Goal: Task Accomplishment & Management: Manage account settings

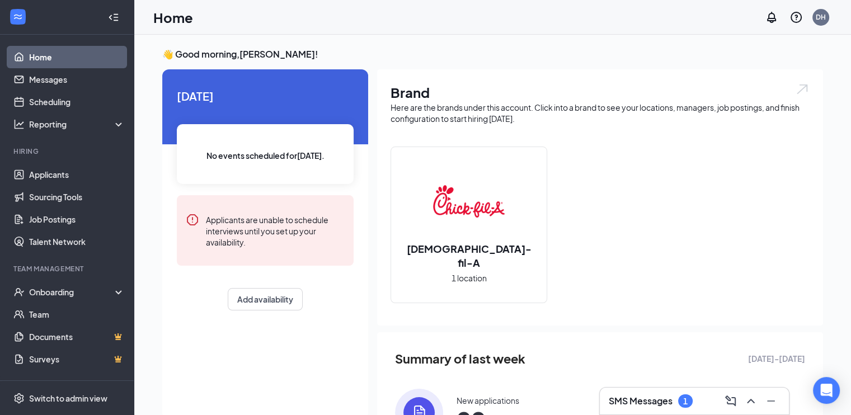
click at [631, 396] on h3 "SMS Messages" at bounding box center [641, 401] width 64 height 12
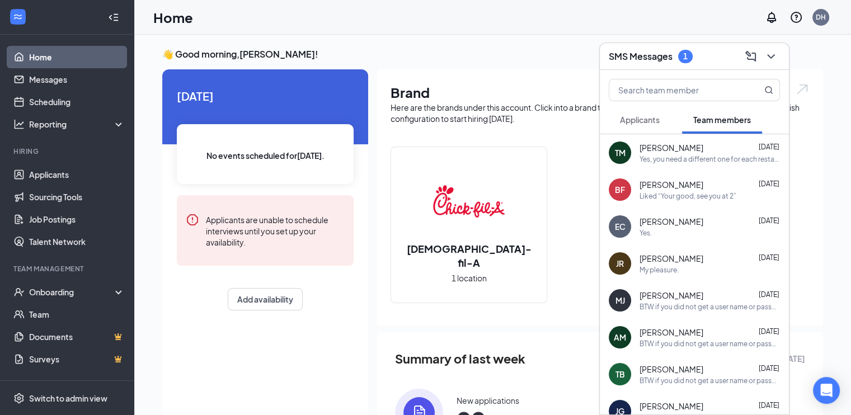
click at [641, 120] on span "Applicants" at bounding box center [640, 120] width 40 height 10
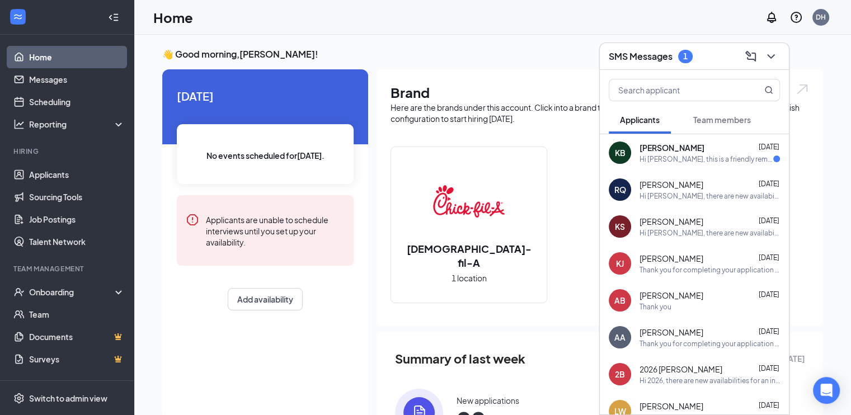
click at [659, 161] on div "Hi [PERSON_NAME], this is a friendly reminder. Your interview with [DEMOGRAPHIC…" at bounding box center [707, 159] width 134 height 10
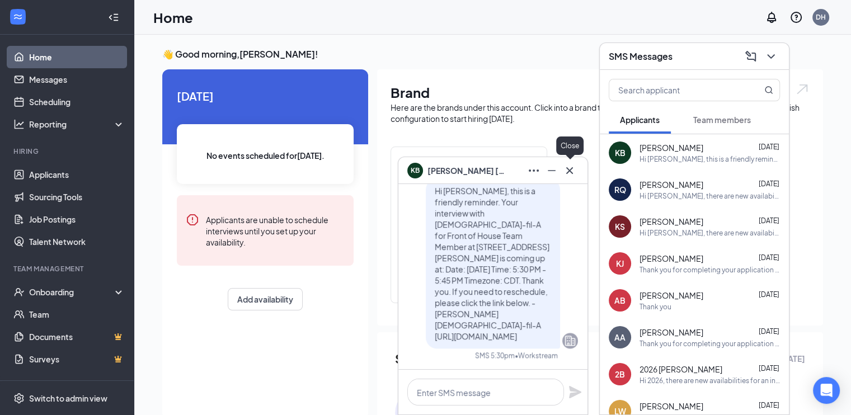
click at [571, 169] on icon "Cross" at bounding box center [569, 170] width 7 height 7
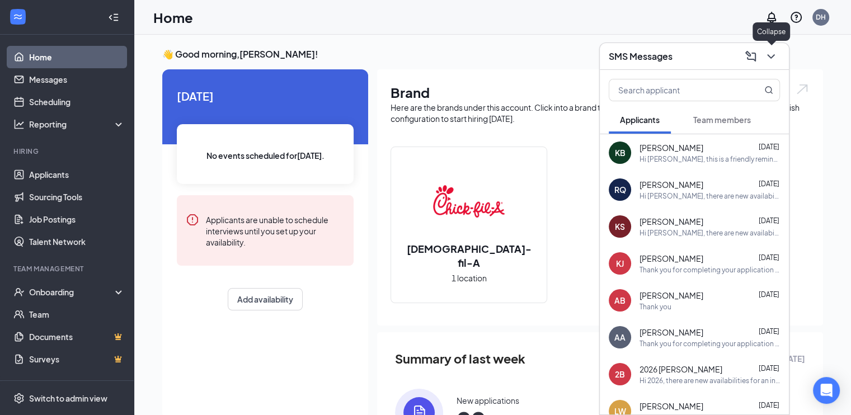
click at [766, 57] on icon "ChevronDown" at bounding box center [771, 56] width 13 height 13
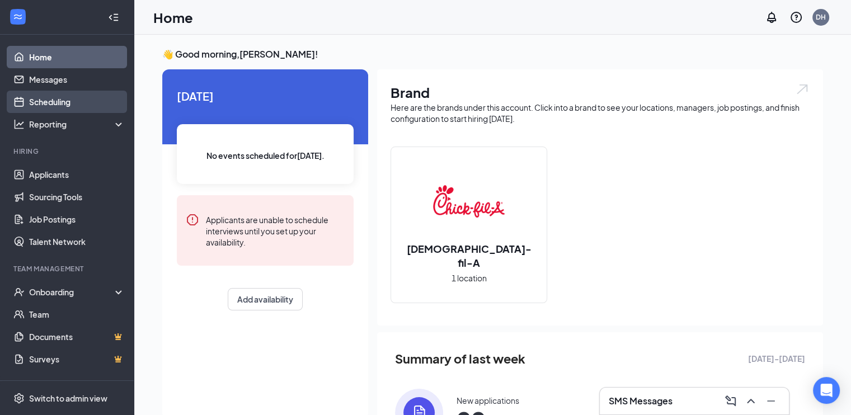
click at [49, 106] on link "Scheduling" at bounding box center [77, 102] width 96 height 22
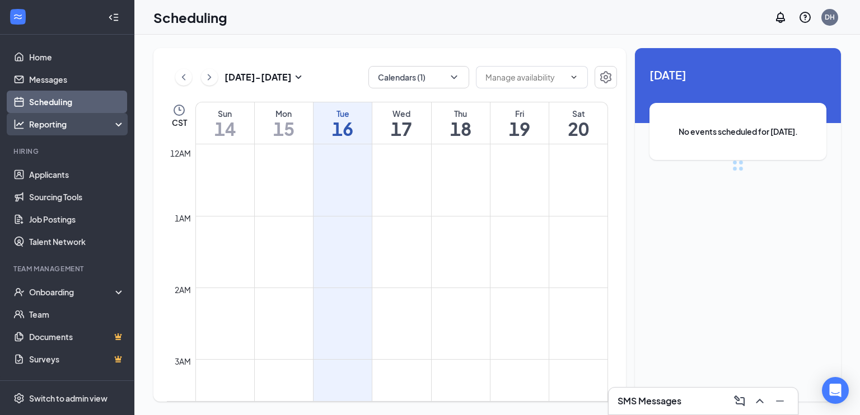
scroll to position [550, 0]
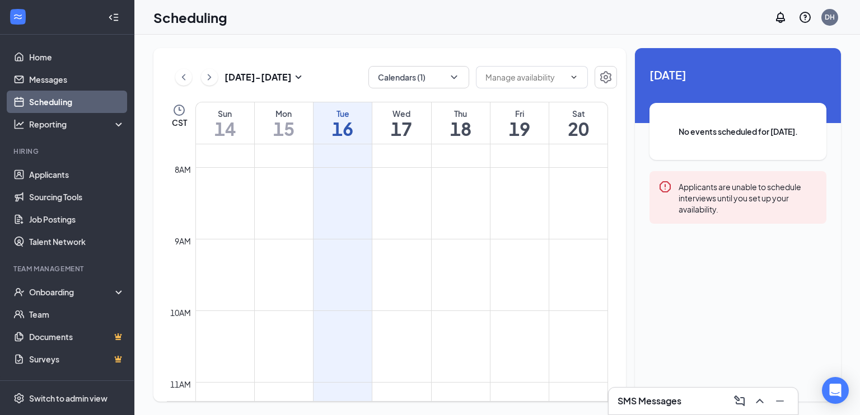
click at [402, 91] on div "[DATE] - [DATE] Calendars (1) CST Sun 14 Mon 15 Tue 16 Wed 17 Thu 18 Fri 19 Sat…" at bounding box center [389, 225] width 472 height 354
click at [409, 82] on button "Calendars (1)" at bounding box center [418, 77] width 101 height 22
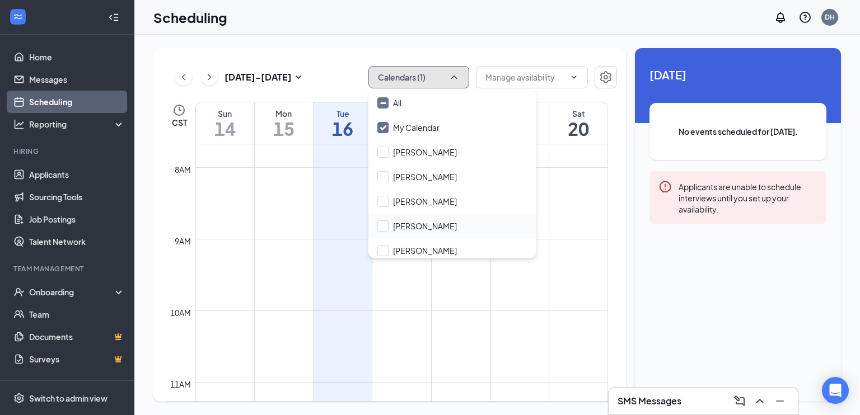
scroll to position [54, 0]
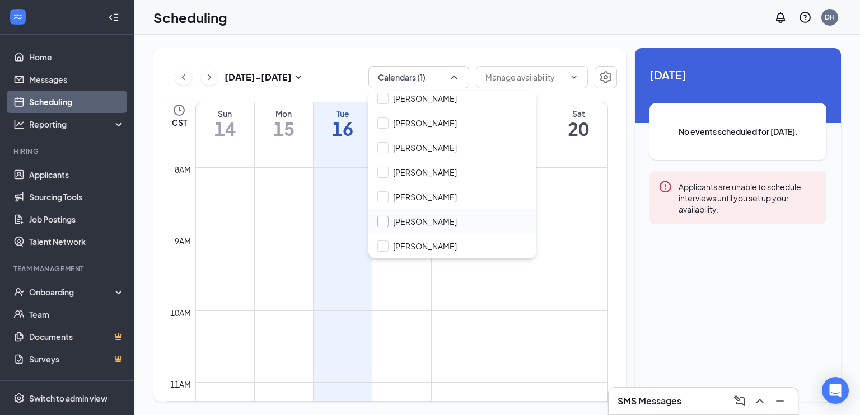
click at [421, 219] on input "[PERSON_NAME]" at bounding box center [416, 221] width 79 height 11
checkbox input "true"
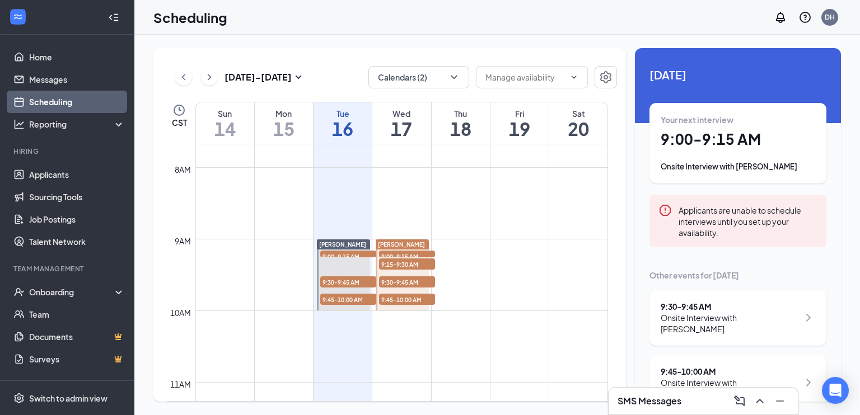
click at [573, 246] on td at bounding box center [401, 248] width 413 height 18
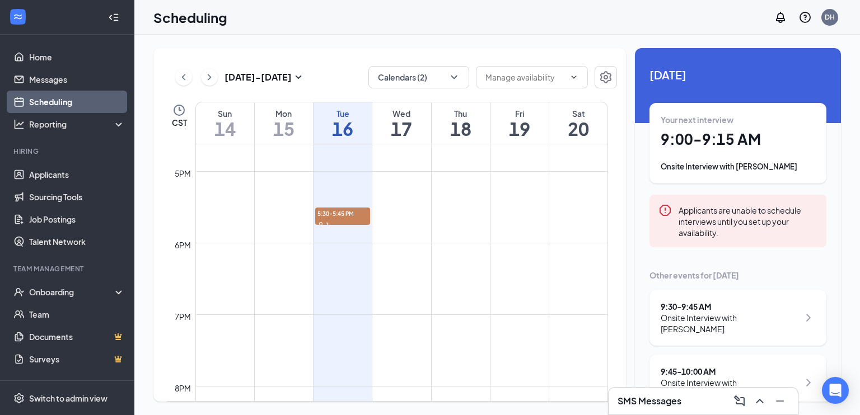
scroll to position [1194, 0]
click at [331, 212] on span "5:30-5:45 PM" at bounding box center [342, 210] width 55 height 11
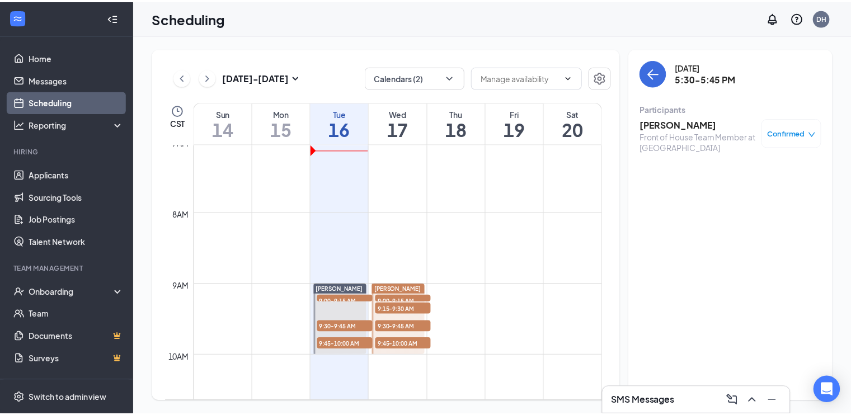
scroll to position [568, 0]
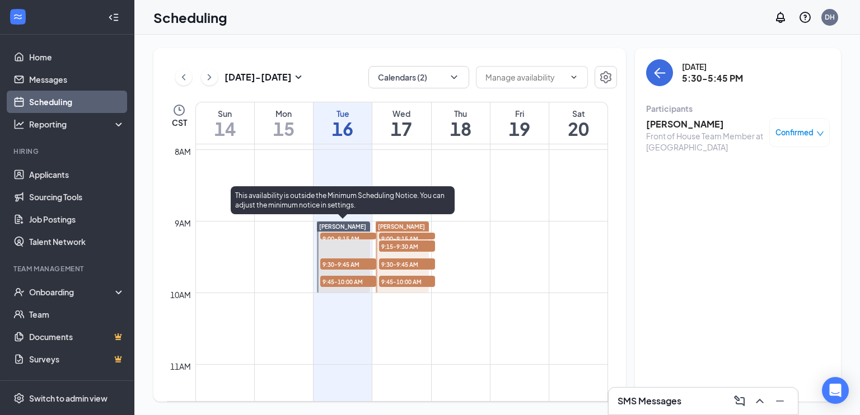
click at [345, 235] on span "9:00-9:15 AM" at bounding box center [348, 238] width 56 height 11
click at [340, 259] on span "9:30-9:45 AM" at bounding box center [348, 264] width 56 height 11
click at [331, 282] on span "9:45-10:00 AM" at bounding box center [348, 281] width 56 height 11
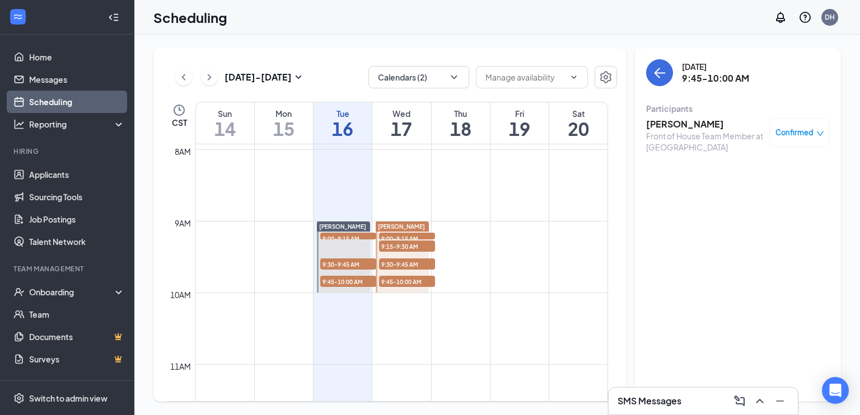
click at [410, 233] on span "9:00-9:15 AM" at bounding box center [407, 238] width 56 height 11
click at [405, 248] on span "9:15-9:30 AM" at bounding box center [407, 246] width 56 height 11
click at [401, 263] on span "9:30-9:45 AM" at bounding box center [407, 264] width 56 height 11
click at [396, 284] on span "9:45-10:00 AM" at bounding box center [407, 281] width 56 height 11
click at [54, 177] on link "Applicants" at bounding box center [77, 174] width 96 height 22
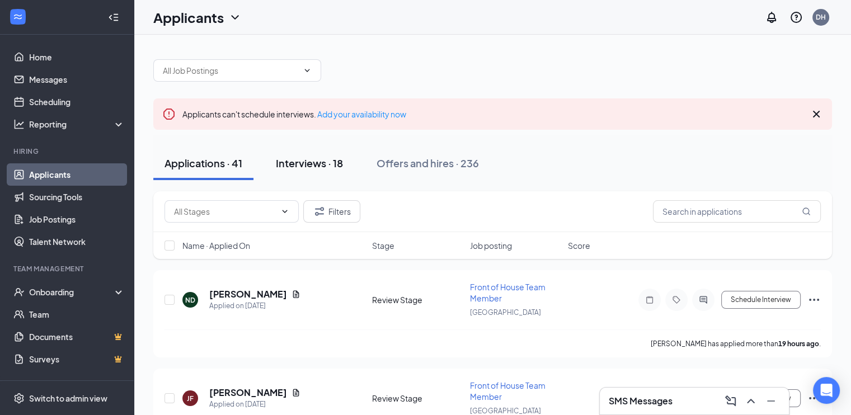
click at [305, 167] on div "Interviews · 18" at bounding box center [309, 163] width 67 height 14
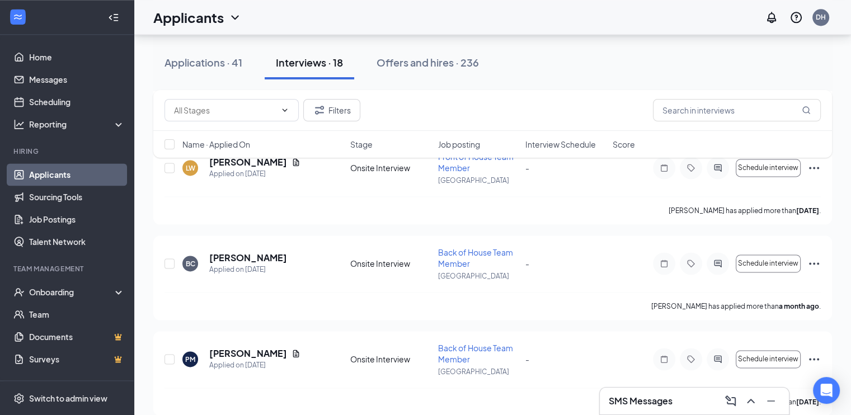
scroll to position [1583, 0]
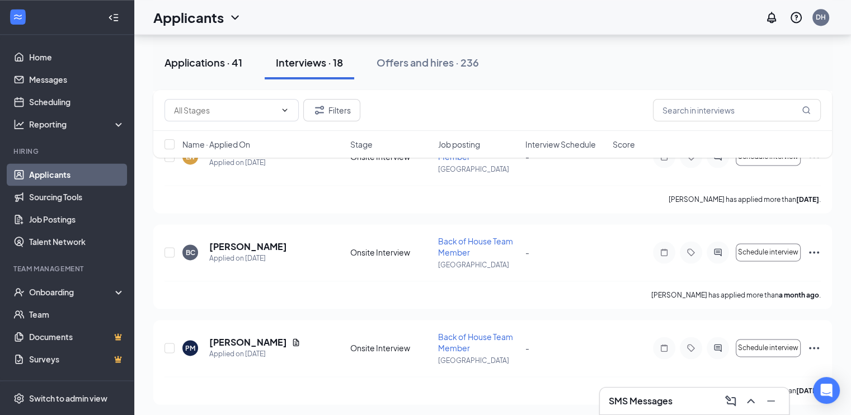
click at [206, 68] on div "Applications · 41" at bounding box center [204, 62] width 78 height 14
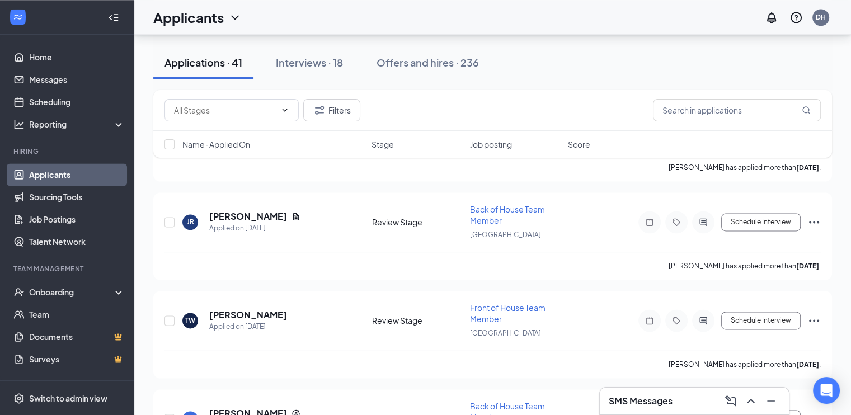
scroll to position [1643, 0]
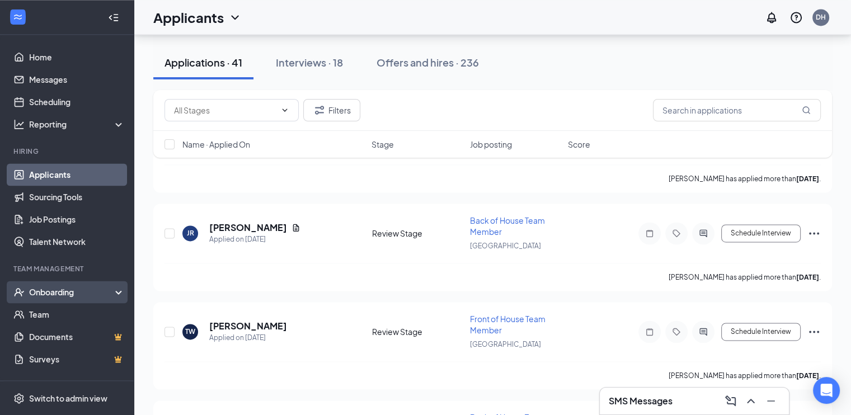
click at [65, 289] on div "Onboarding" at bounding box center [72, 292] width 86 height 11
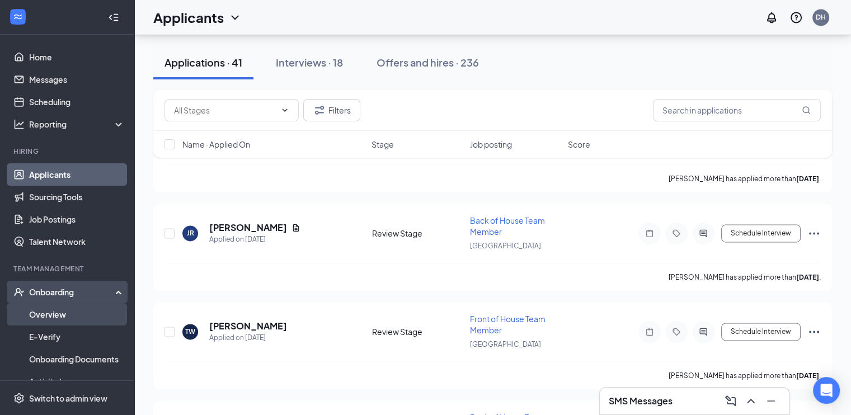
click at [43, 317] on link "Overview" at bounding box center [77, 314] width 96 height 22
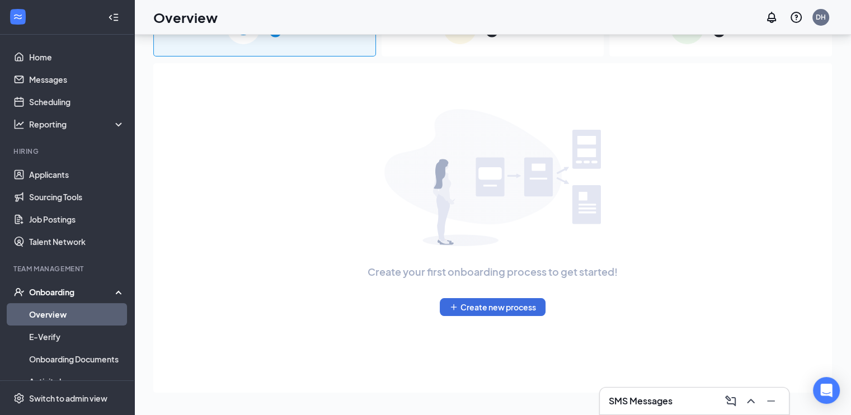
scroll to position [50, 0]
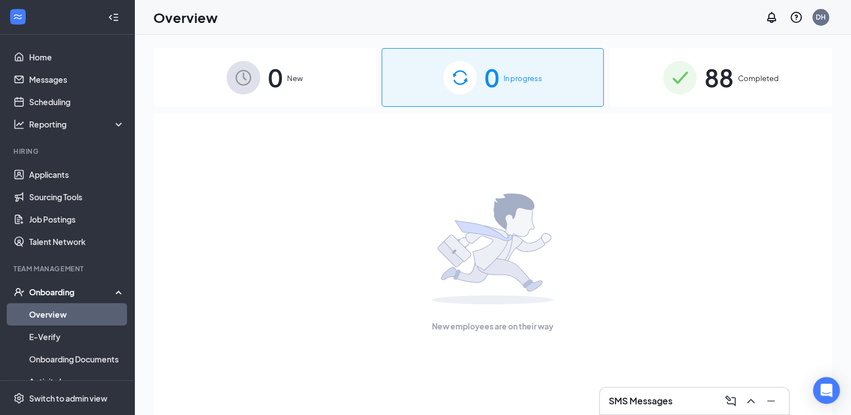
scroll to position [83, 0]
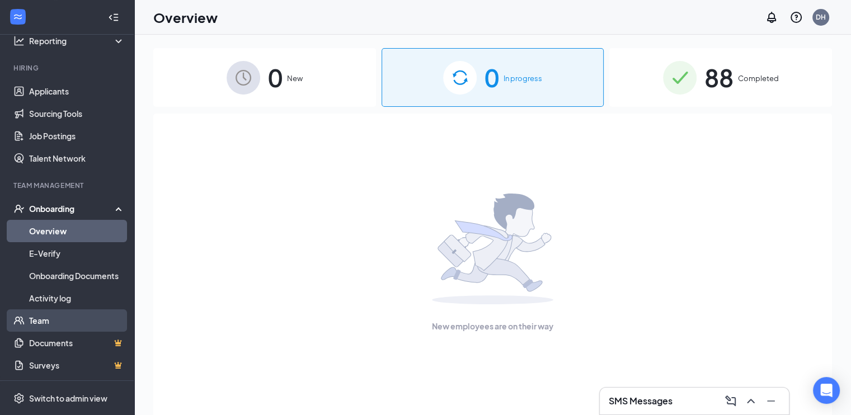
click at [46, 319] on link "Team" at bounding box center [77, 321] width 96 height 22
